Goal: Information Seeking & Learning: Find specific fact

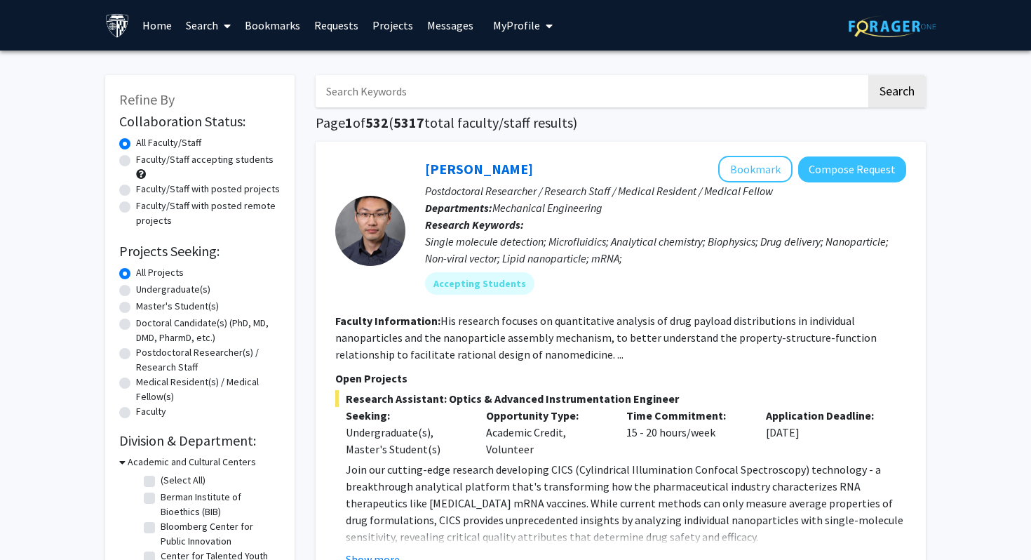
click at [571, 93] on input "Search Keywords" at bounding box center [591, 91] width 550 height 32
type input "[PERSON_NAME]"
click at [868, 75] on button "Search" at bounding box center [896, 91] width 57 height 32
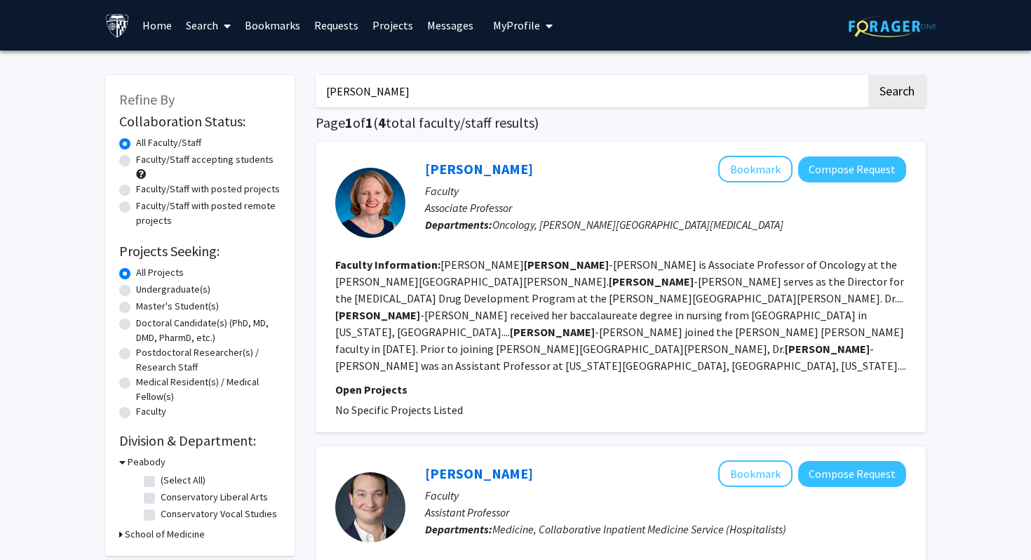
click at [446, 94] on input "[PERSON_NAME]" at bounding box center [591, 91] width 550 height 32
type input "[PERSON_NAME]"
click at [868, 75] on button "Search" at bounding box center [896, 91] width 57 height 32
